Goal: Information Seeking & Learning: Find specific fact

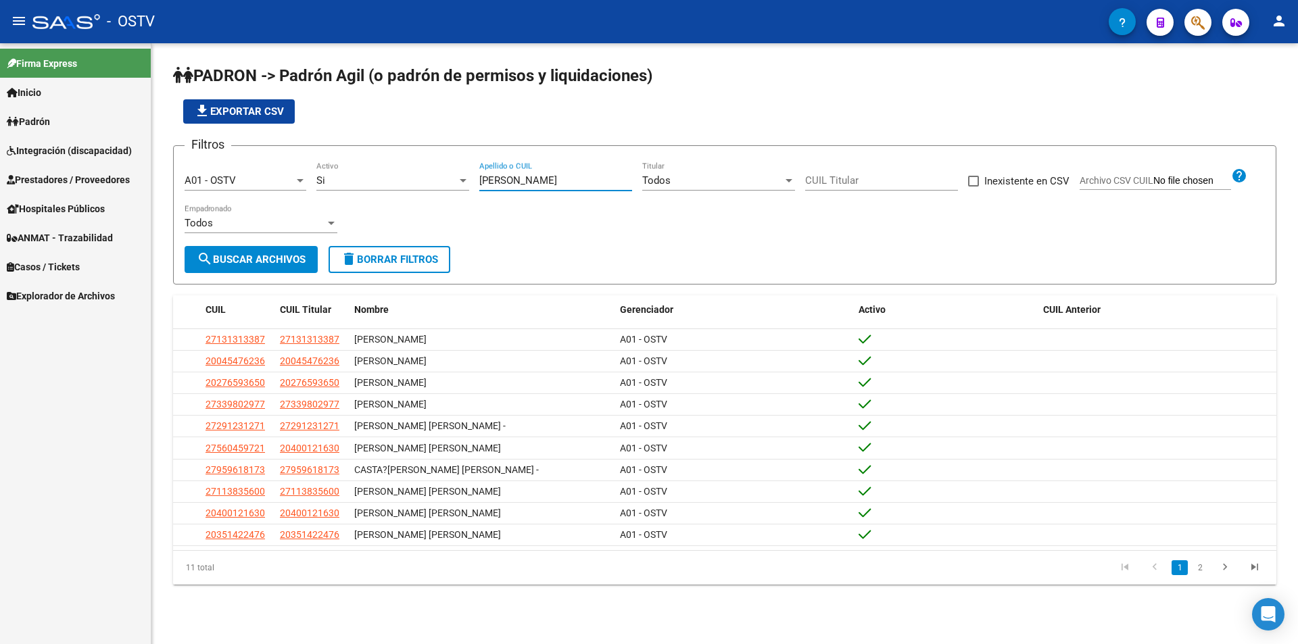
drag, startPoint x: 537, startPoint y: 181, endPoint x: 391, endPoint y: 179, distance: 145.4
click at [391, 179] on div "Filtros A01 - OSTV Seleccionar Gerenciador Si Activo [PERSON_NAME] Apellido o C…" at bounding box center [725, 201] width 1080 height 89
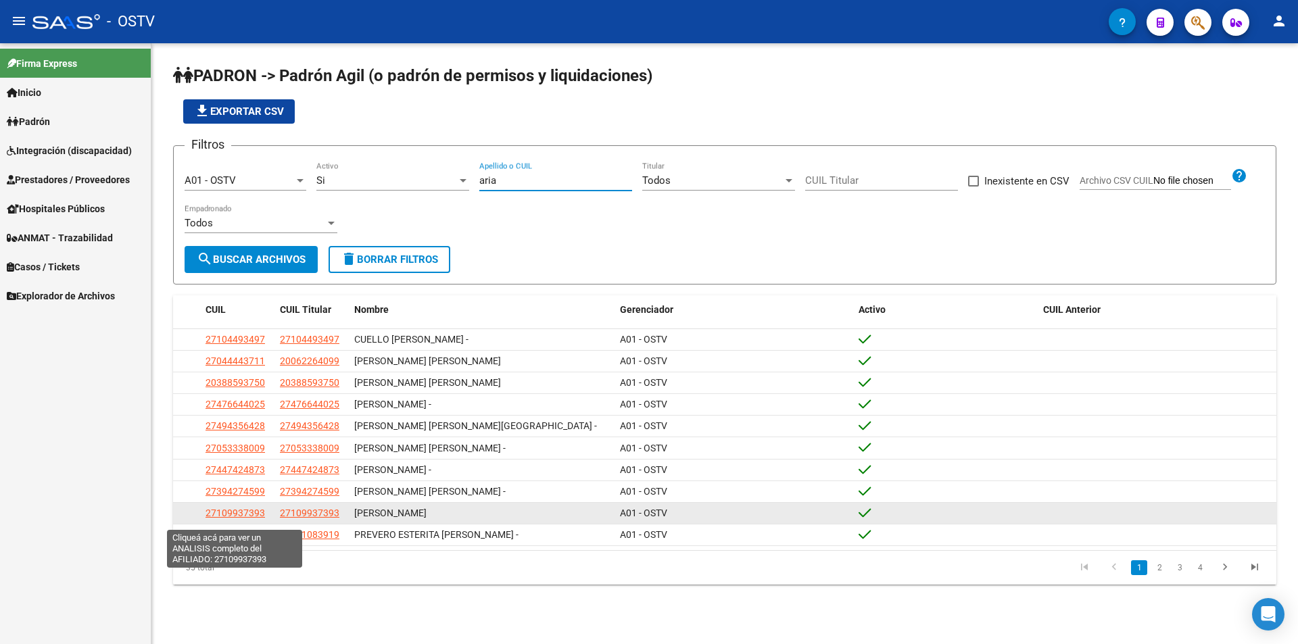
type input "aria"
click at [232, 519] on span "27109937393" at bounding box center [235, 513] width 59 height 11
type textarea "27109937393"
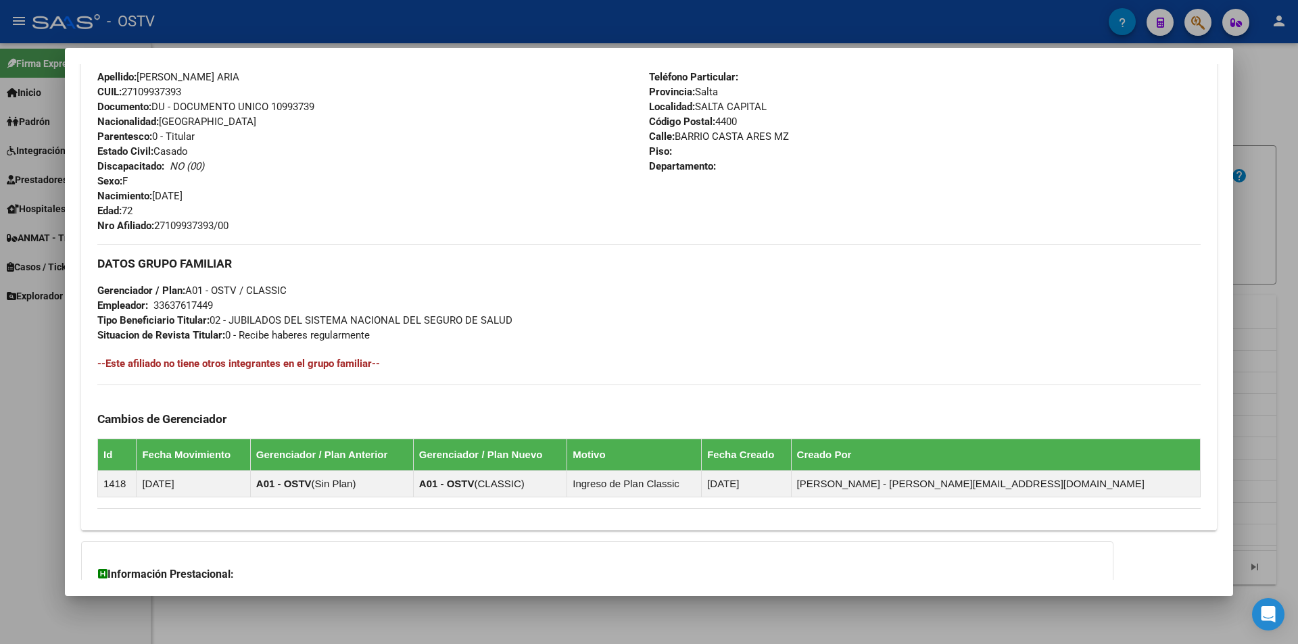
scroll to position [608, 0]
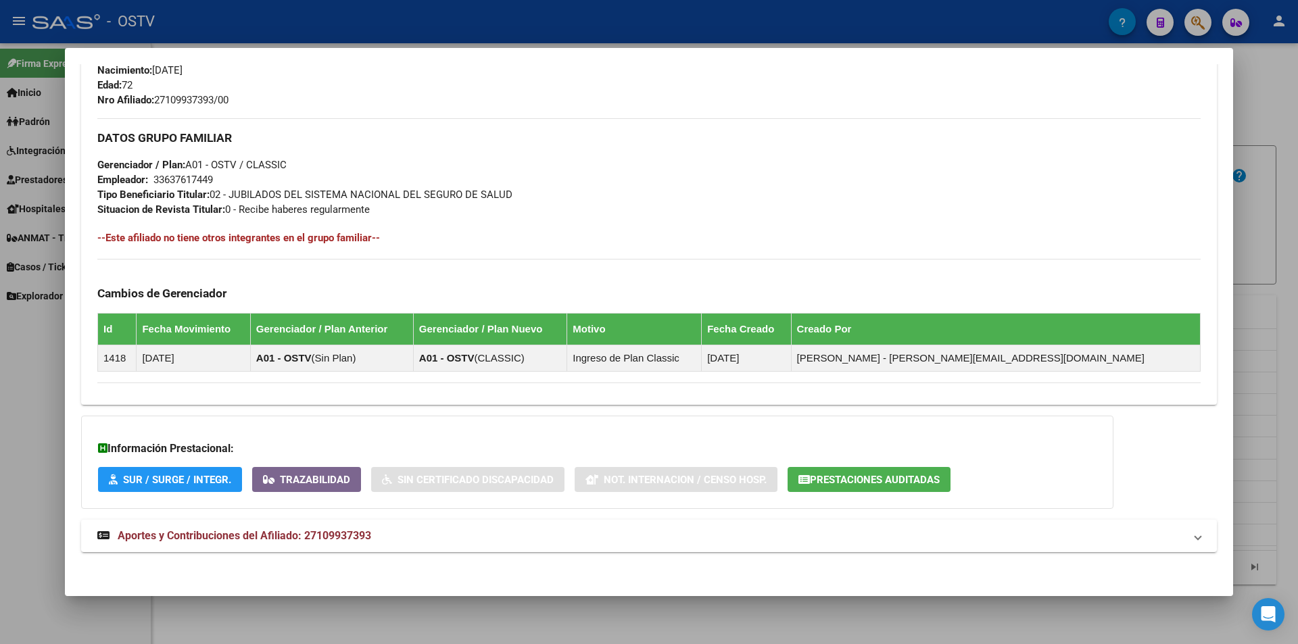
click at [442, 16] on div at bounding box center [649, 322] width 1298 height 644
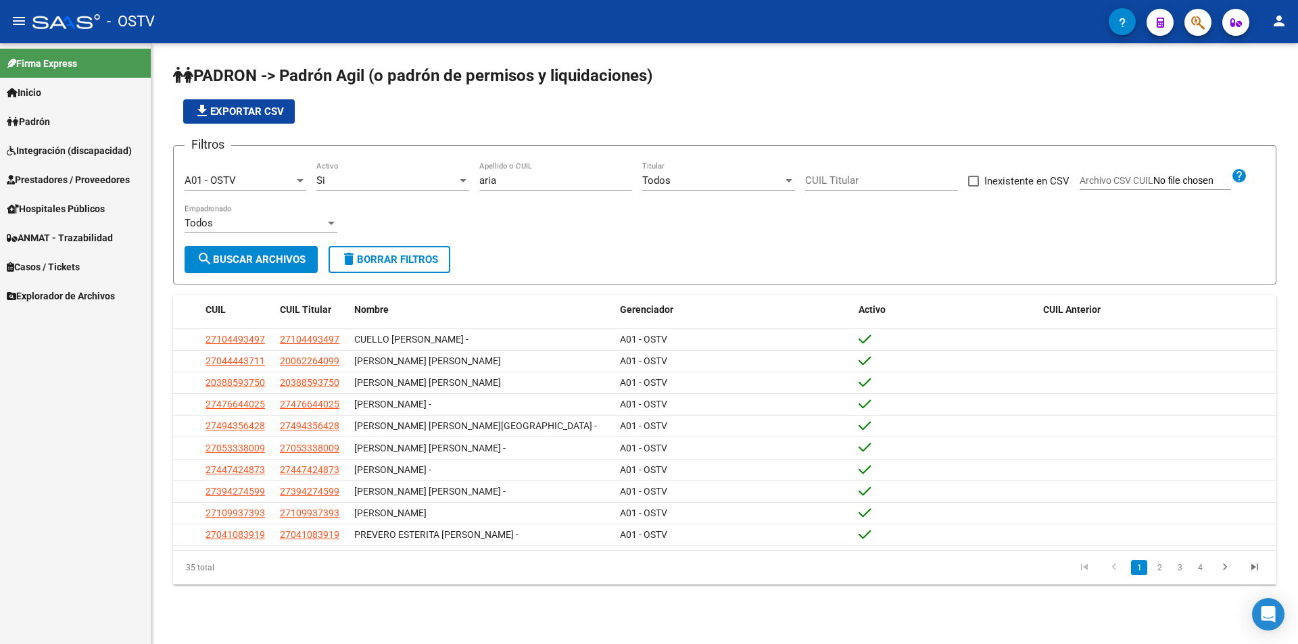
click at [503, 131] on app-list-header "PADRON -> Padrón Agil ([PERSON_NAME] de permisos y liquidaciones) file_download…" at bounding box center [724, 175] width 1103 height 220
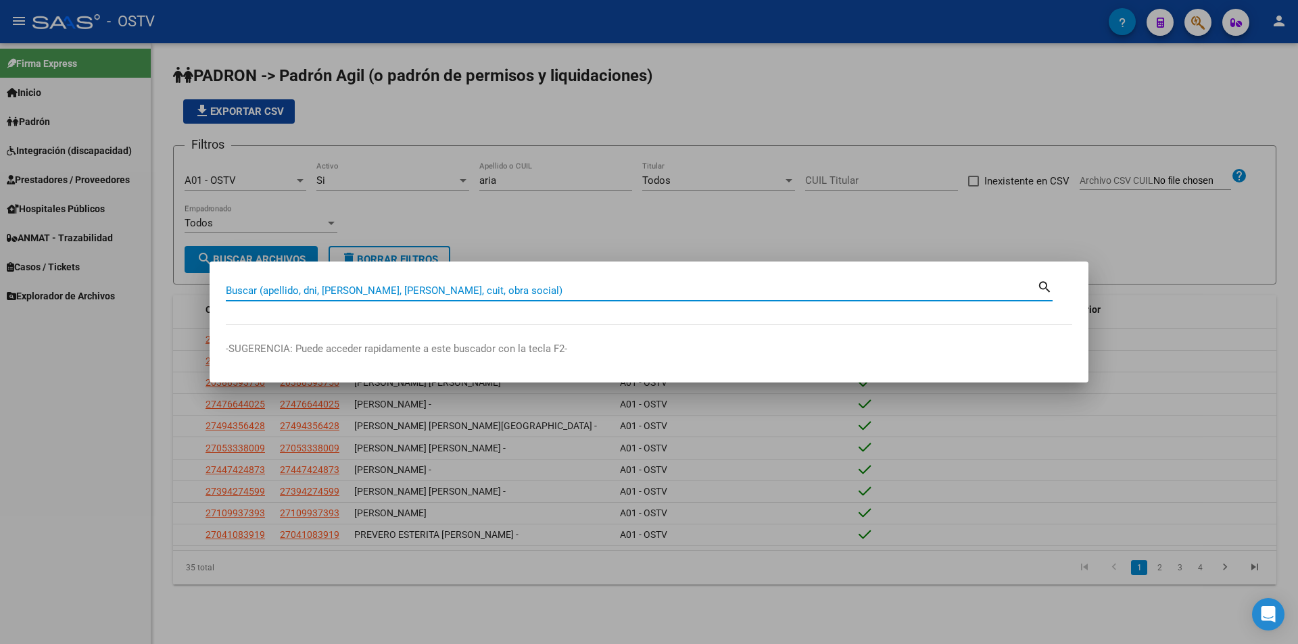
paste input "14162730"
type input "14162730"
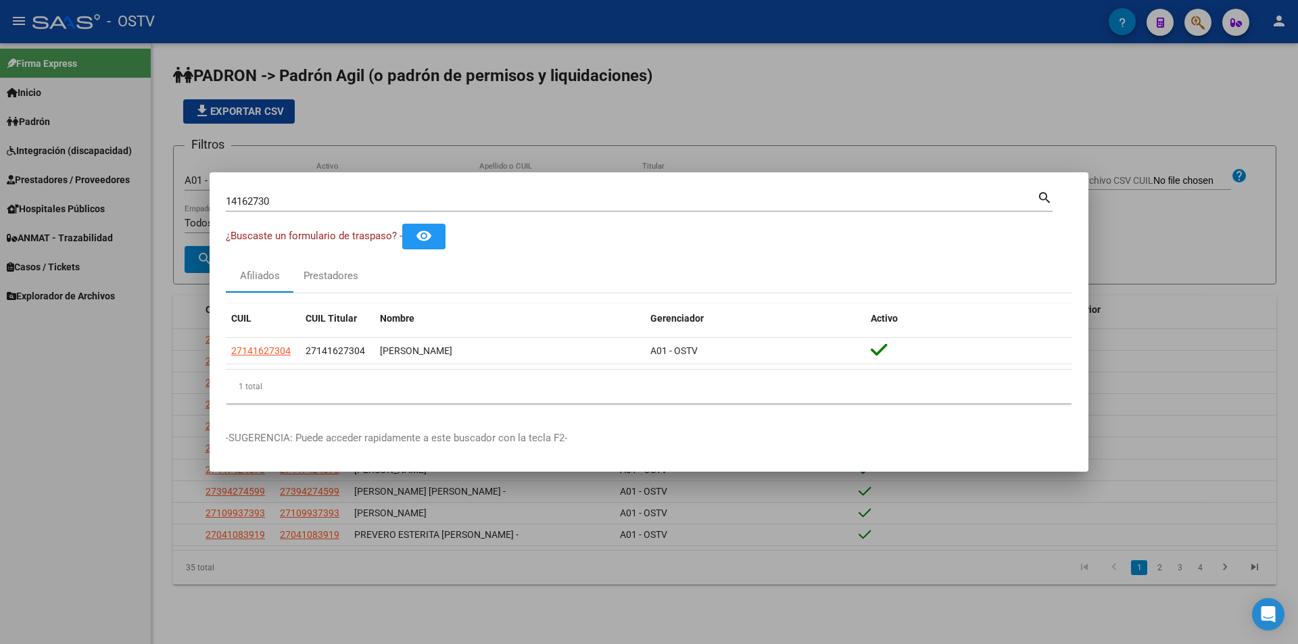
click at [411, 112] on div at bounding box center [649, 322] width 1298 height 644
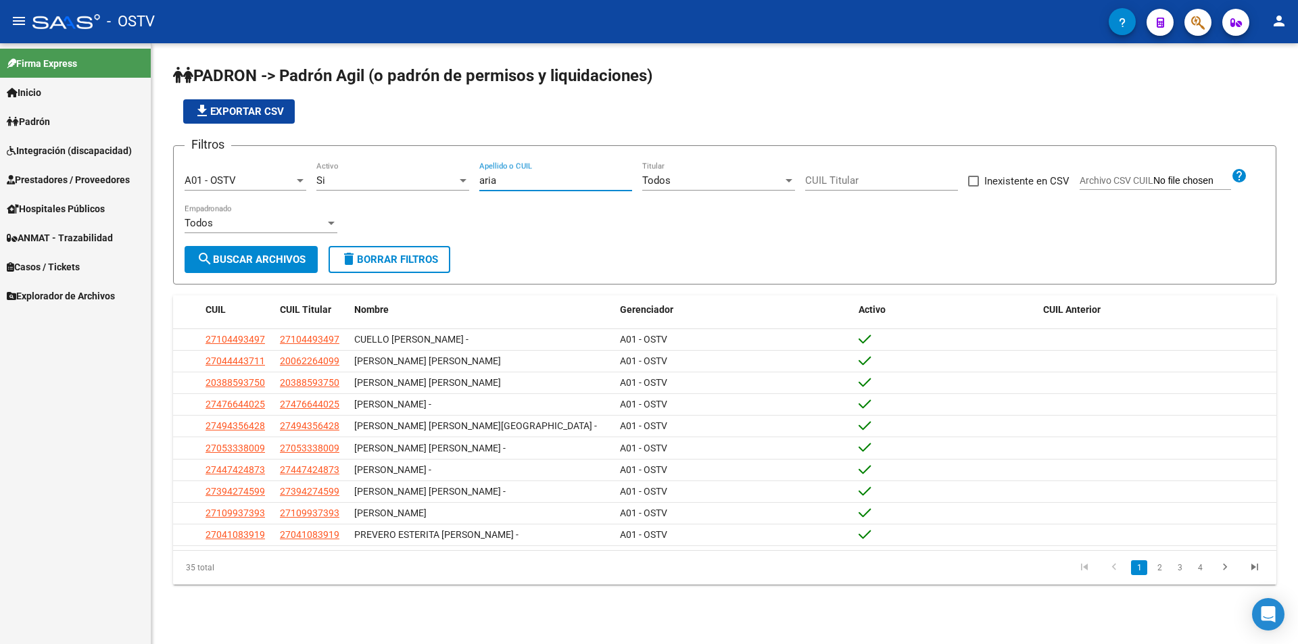
drag, startPoint x: 494, startPoint y: 176, endPoint x: 440, endPoint y: 178, distance: 54.1
click at [440, 178] on div "Filtros A01 - OSTV Seleccionar Gerenciador Si Activo aria Apellido o CUIL Todos…" at bounding box center [725, 201] width 1080 height 89
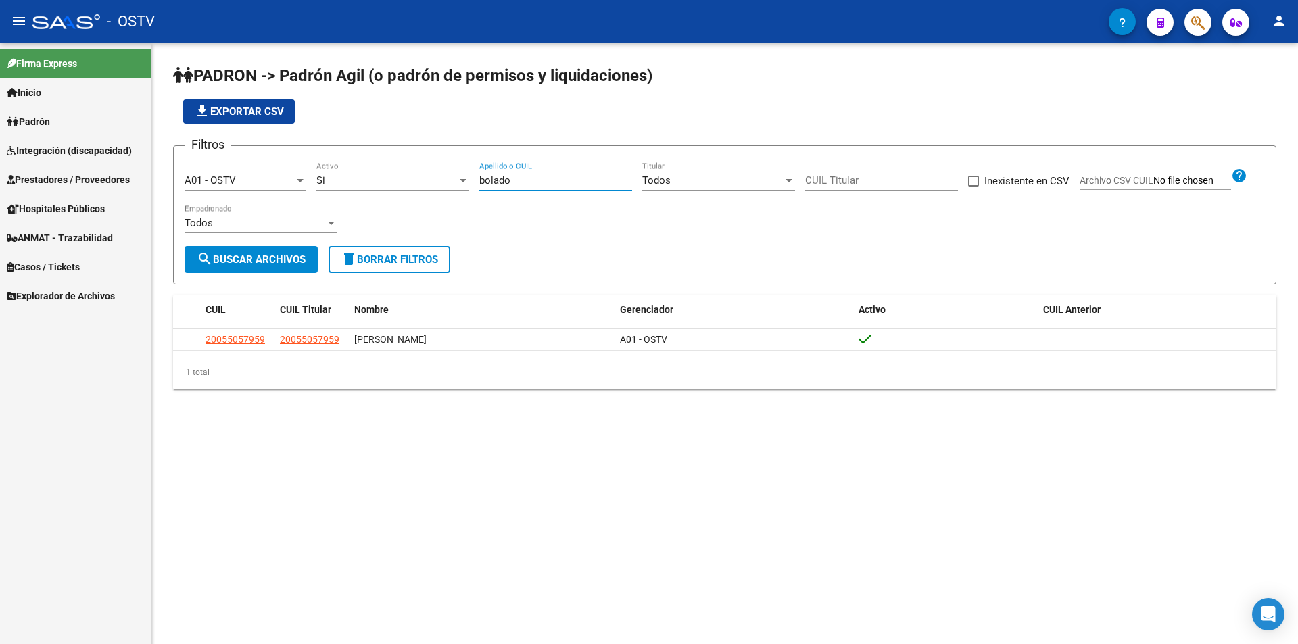
type input "bolado"
click at [239, 327] on datatable-header "CUIL CUIL Titular Nombre Gerenciador Activo CUIL Anterior" at bounding box center [724, 312] width 1103 height 34
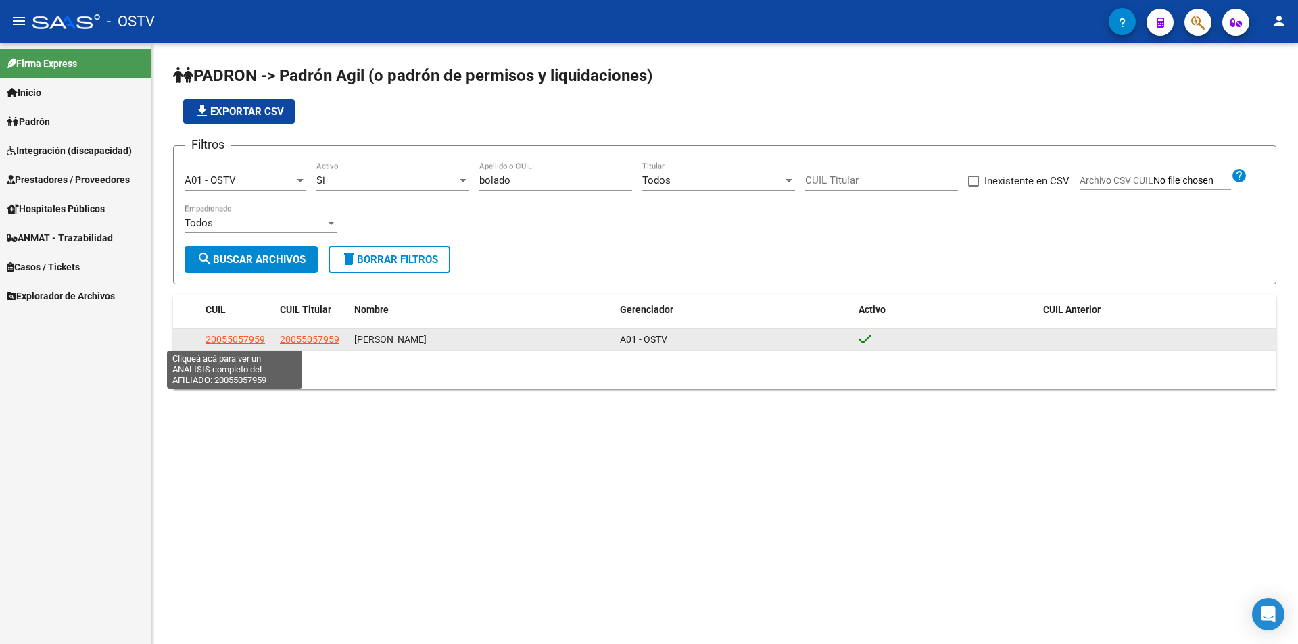
click at [237, 337] on span "20055057959" at bounding box center [235, 339] width 59 height 11
type textarea "20055057959"
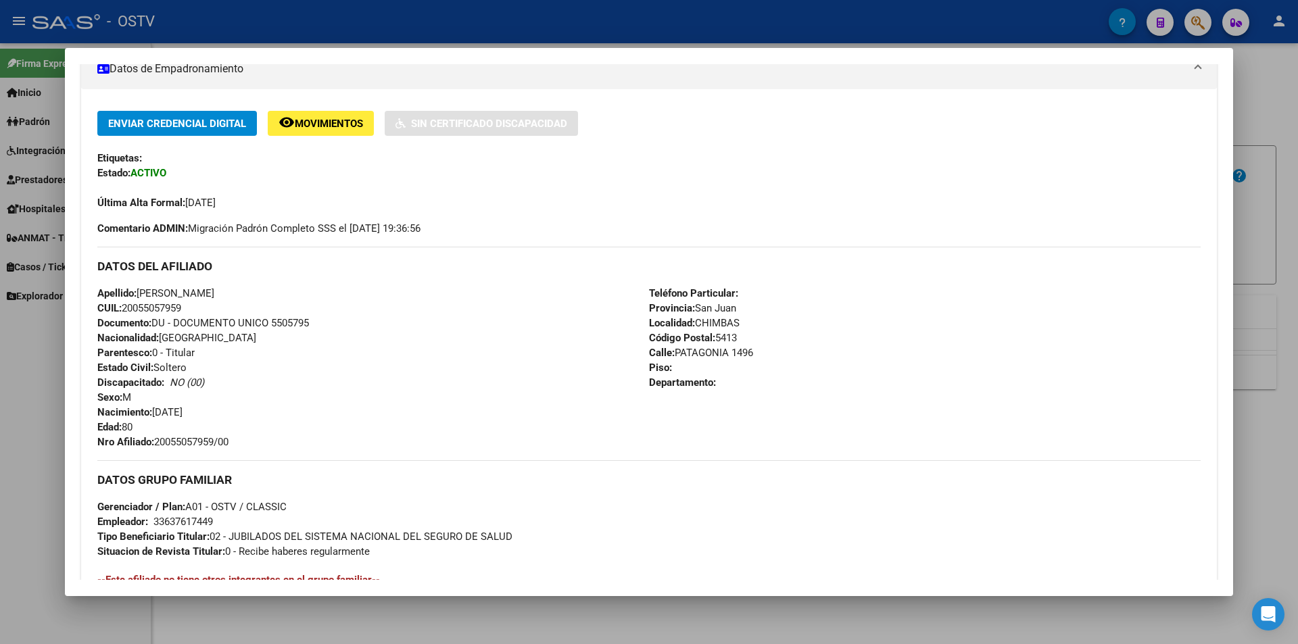
scroll to position [338, 0]
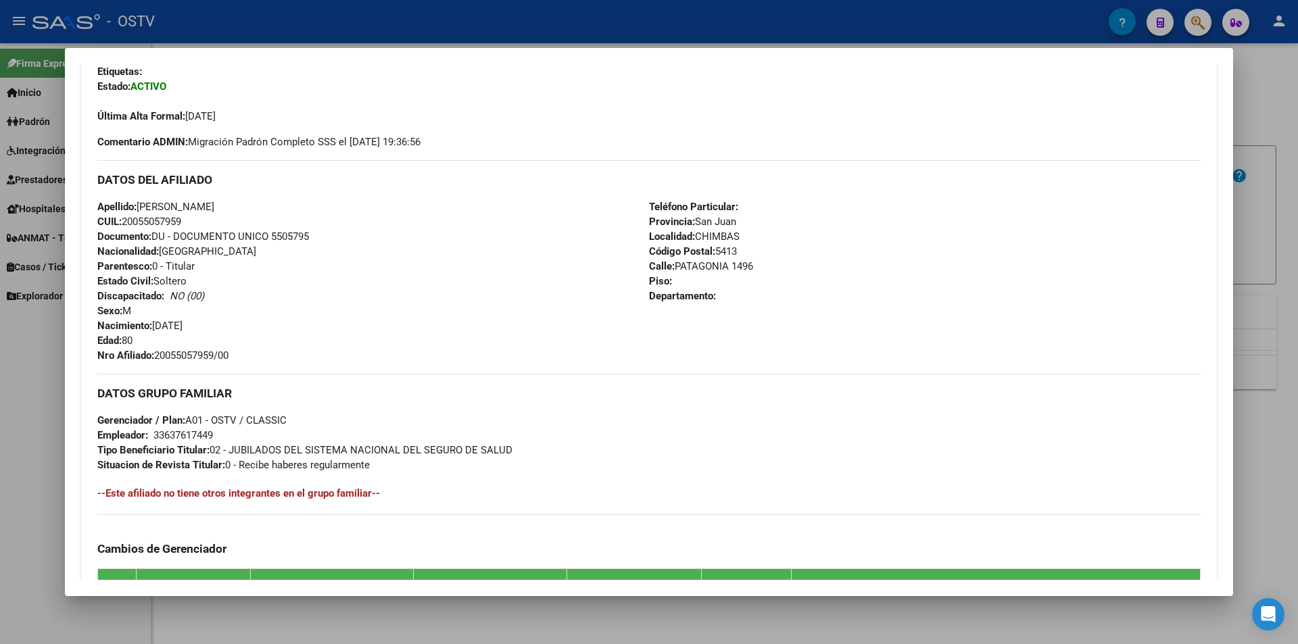
click at [277, 241] on span "Documento: DU - DOCUMENTO UNICO 5505795" at bounding box center [203, 237] width 212 height 12
click at [278, 241] on span "Documento: DU - DOCUMENTO UNICO 5505795" at bounding box center [203, 237] width 212 height 12
copy span "5505795"
click at [204, 355] on span "Nro Afiliado: 20055057959/00" at bounding box center [162, 356] width 131 height 12
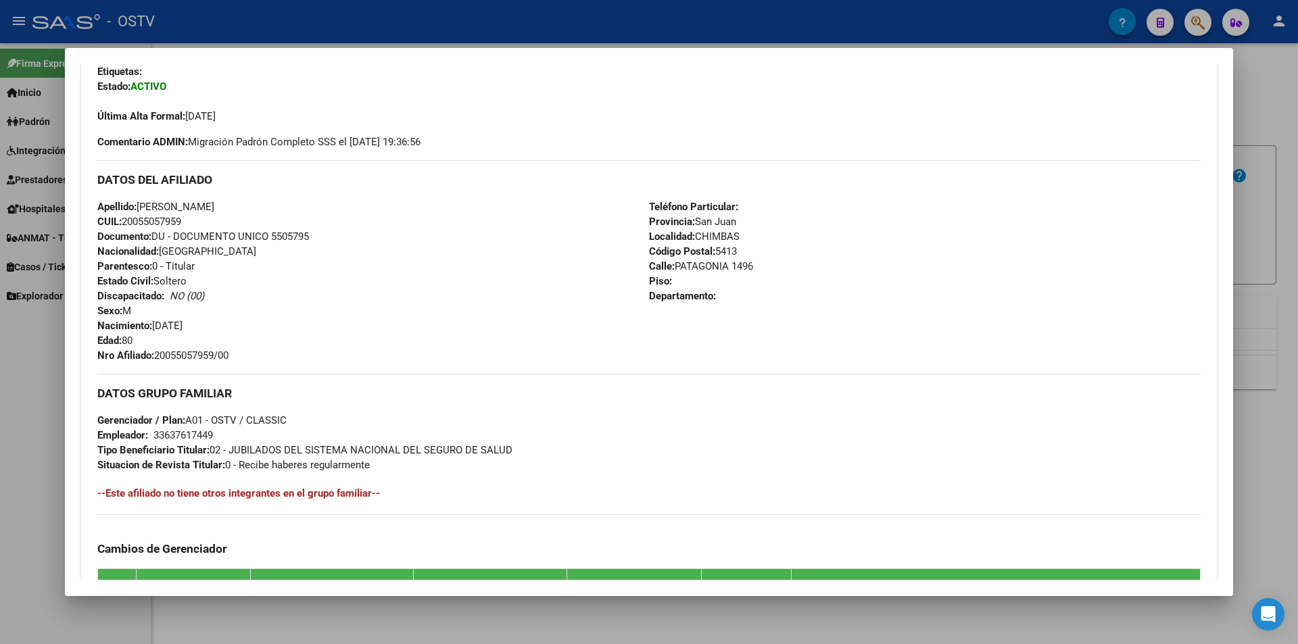
copy span "20055057959"
